Goal: Check status: Check status

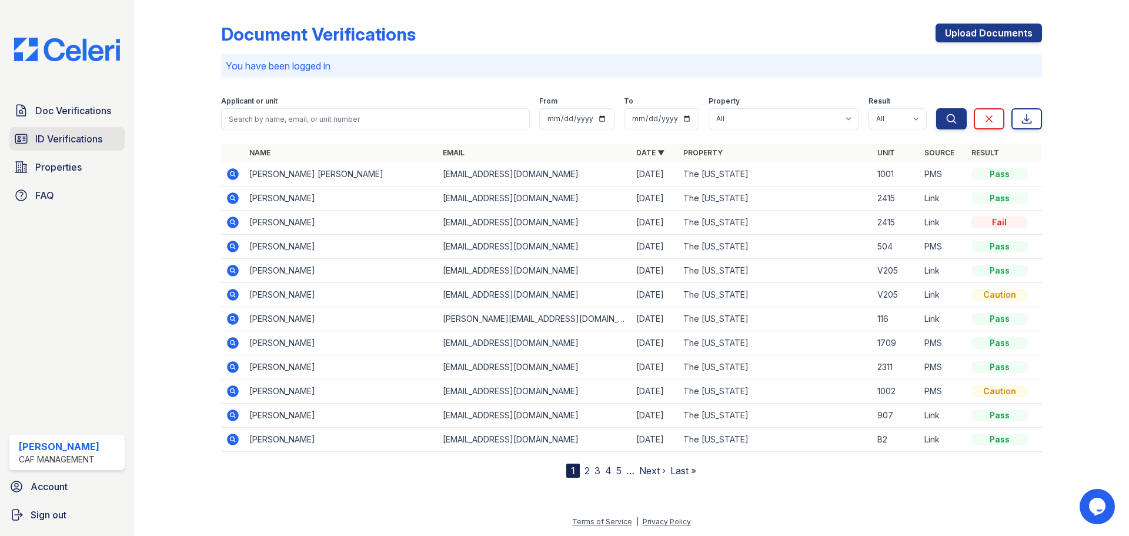
click at [82, 135] on span "ID Verifications" at bounding box center [68, 139] width 67 height 14
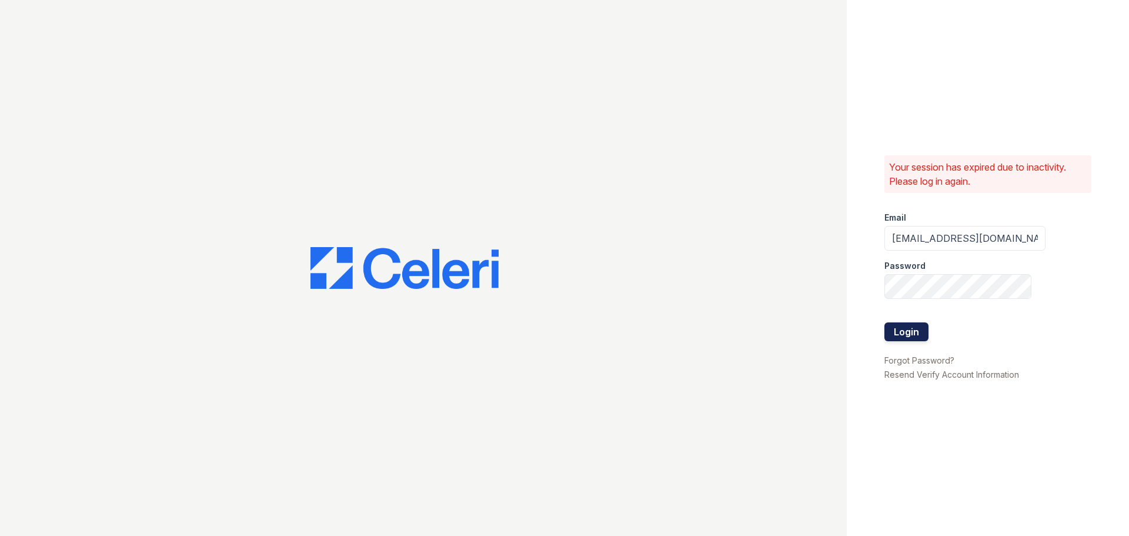
click at [904, 336] on button "Login" at bounding box center [906, 331] width 44 height 19
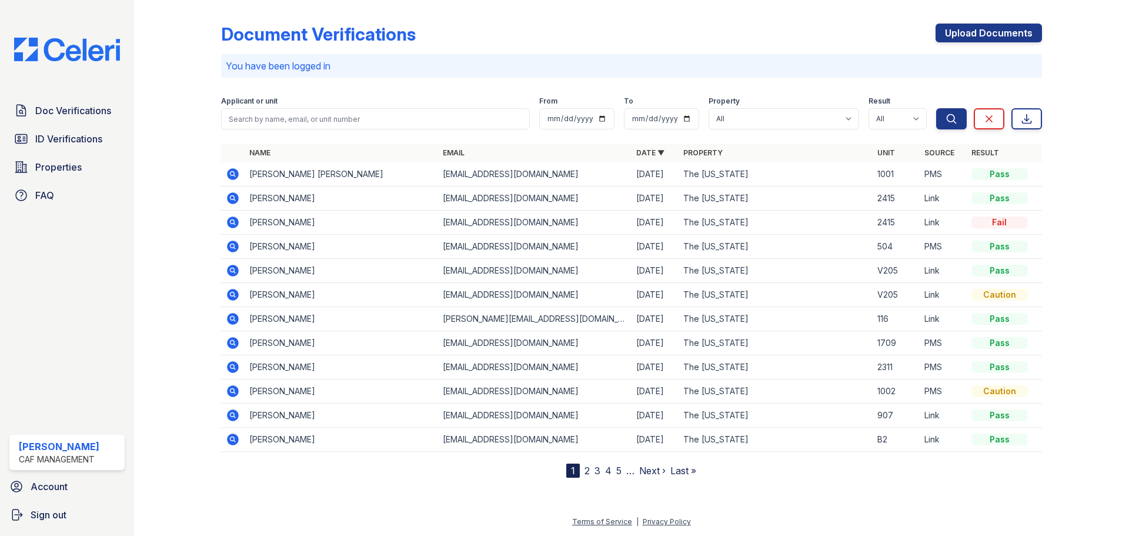
click at [587, 467] on link "2" at bounding box center [587, 471] width 5 height 12
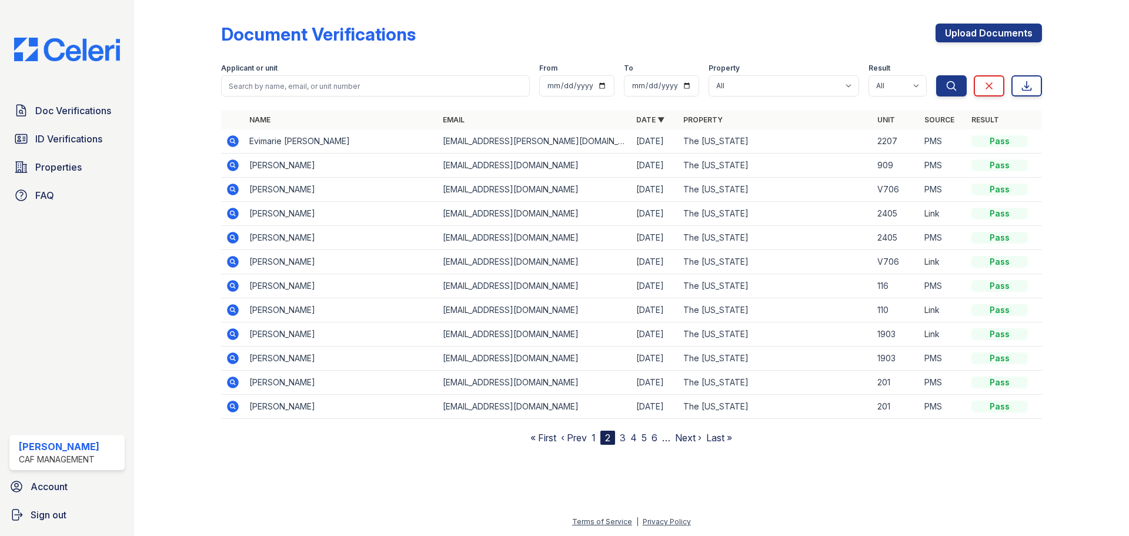
click at [233, 139] on icon at bounding box center [233, 141] width 14 height 14
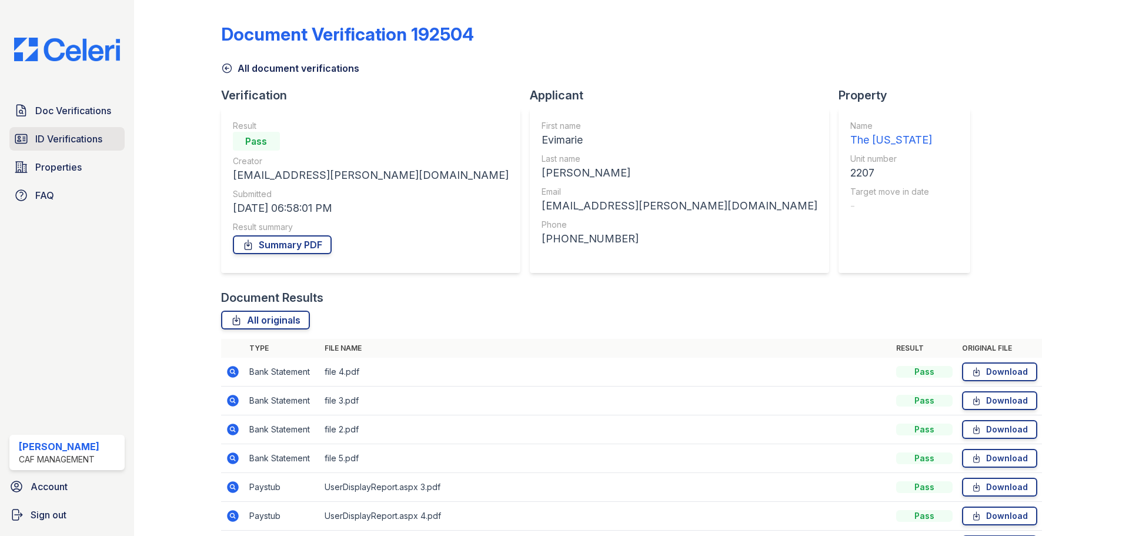
click at [89, 137] on span "ID Verifications" at bounding box center [68, 139] width 67 height 14
